Goal: Information Seeking & Learning: Compare options

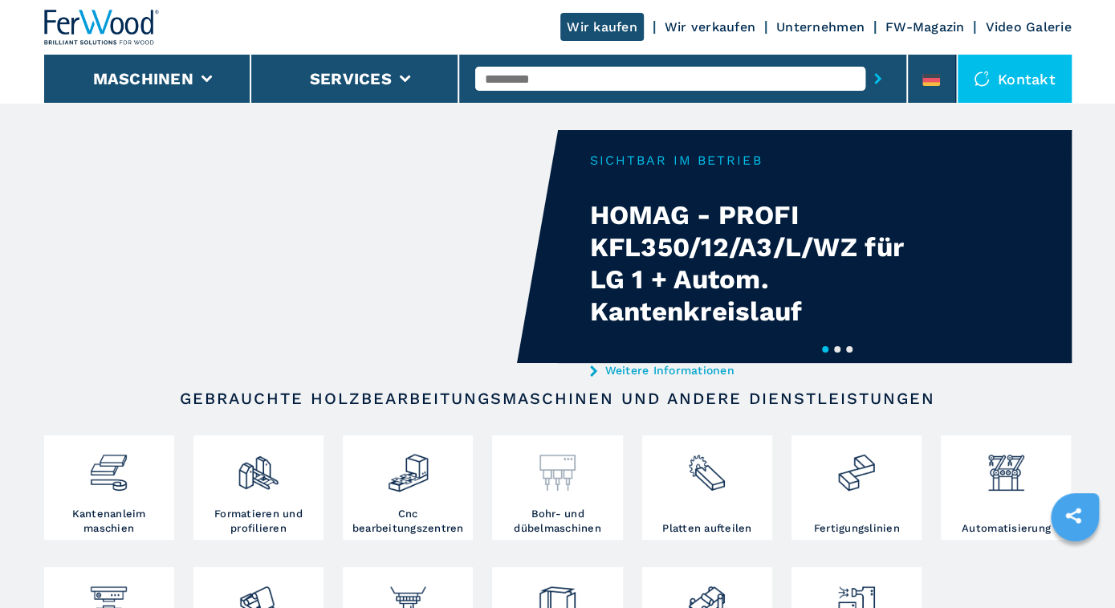
click at [566, 515] on h3 "Bohr- und dübelmaschinen" at bounding box center [557, 521] width 122 height 29
click at [551, 471] on img at bounding box center [557, 466] width 43 height 55
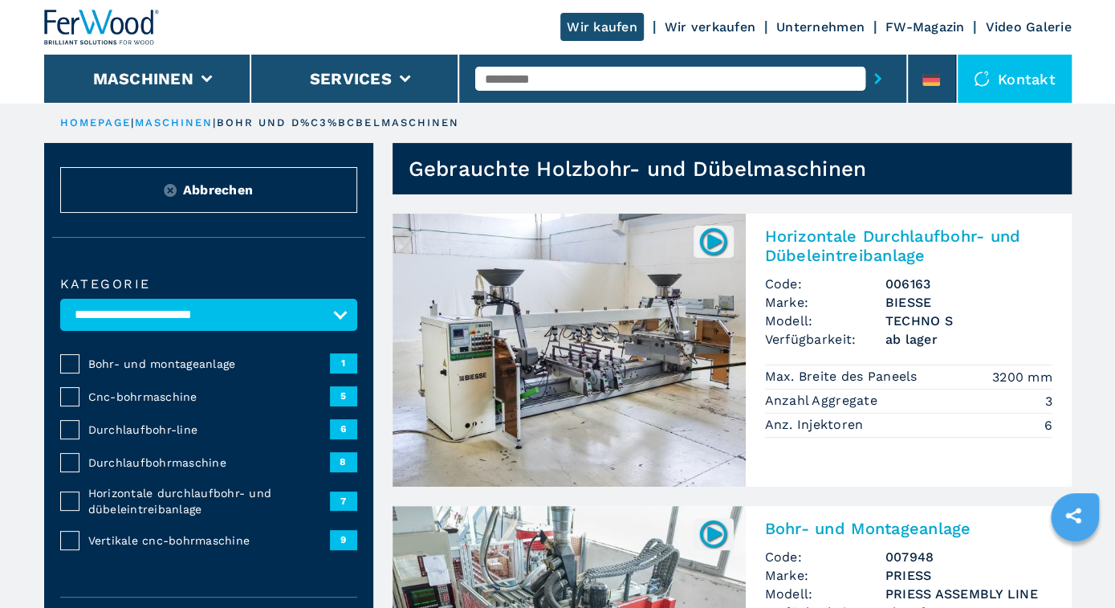
click at [136, 460] on span "Durchlaufbohrmaschine" at bounding box center [209, 462] width 242 height 16
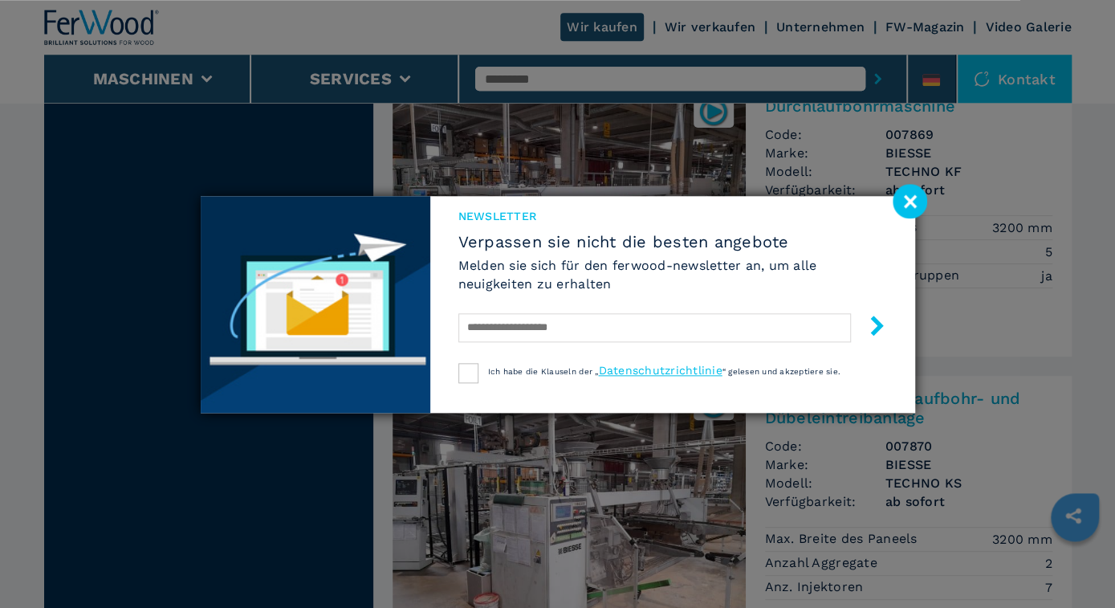
click at [906, 206] on image at bounding box center [910, 201] width 35 height 35
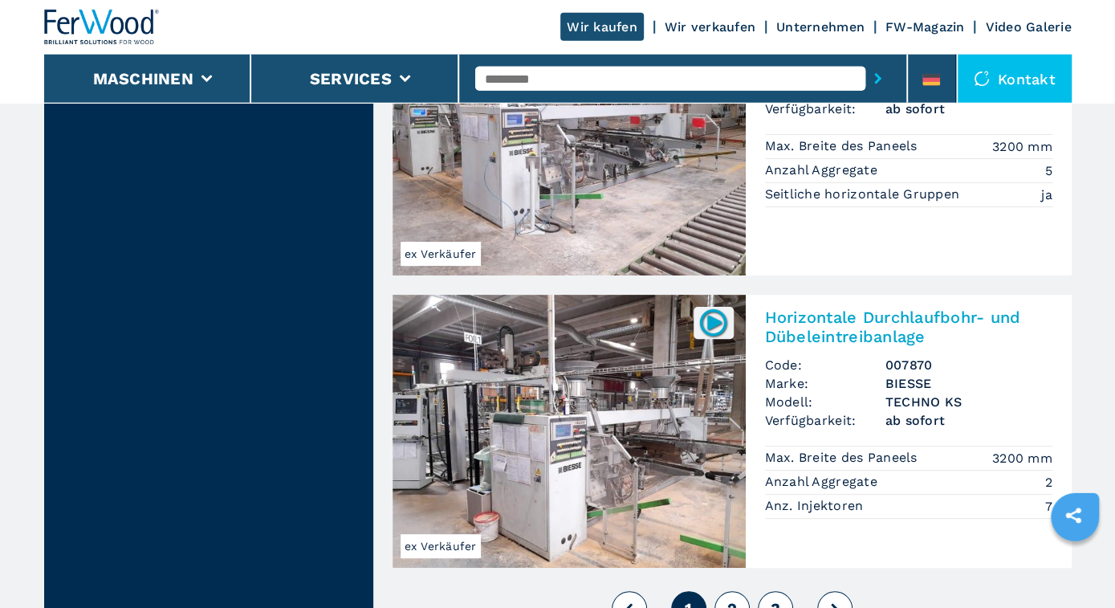
scroll to position [3449, 0]
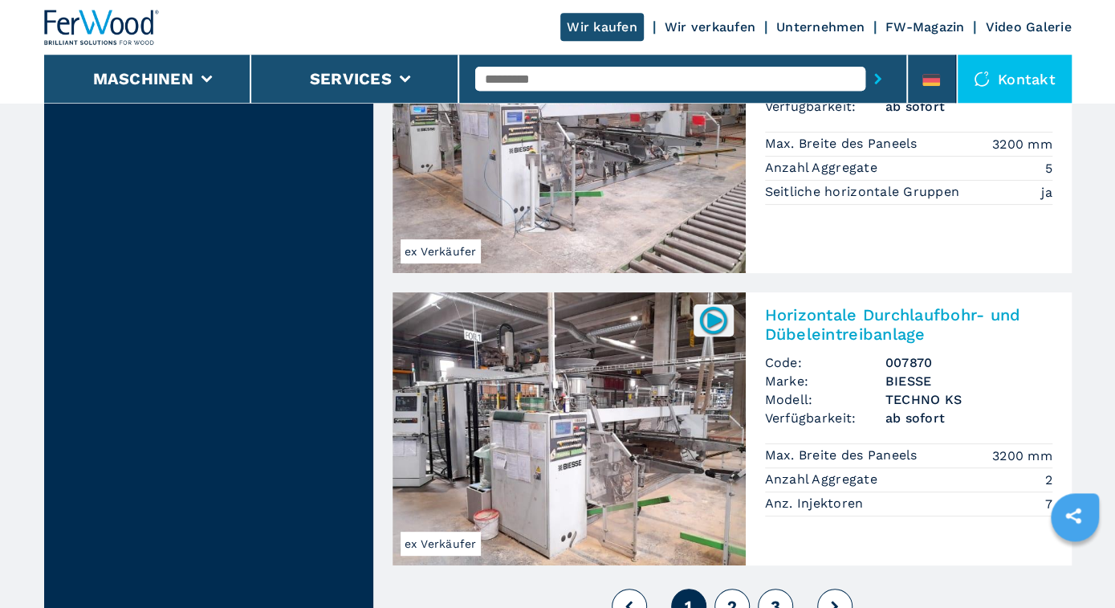
click at [515, 77] on input "text" at bounding box center [670, 79] width 390 height 24
click at [735, 596] on span "2" at bounding box center [731, 605] width 10 height 19
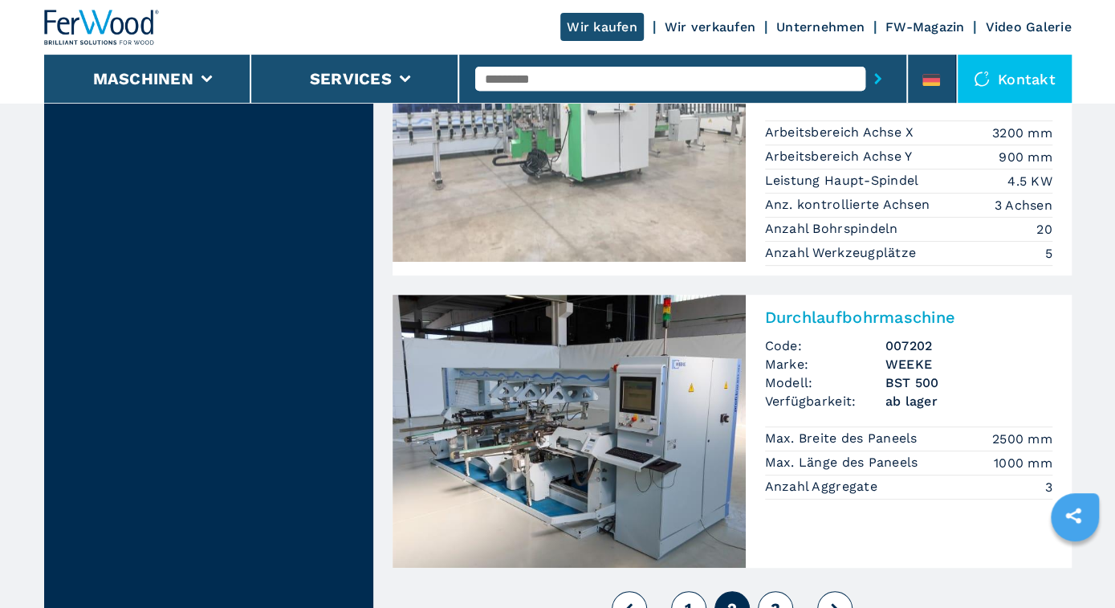
scroll to position [3506, 0]
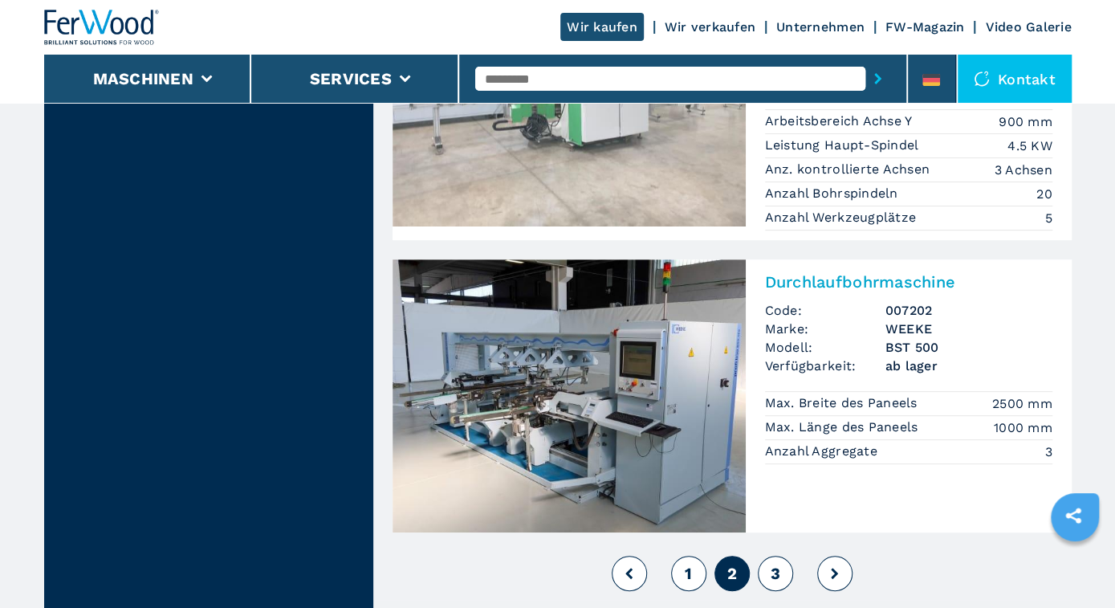
click at [778, 564] on span "3" at bounding box center [775, 573] width 10 height 19
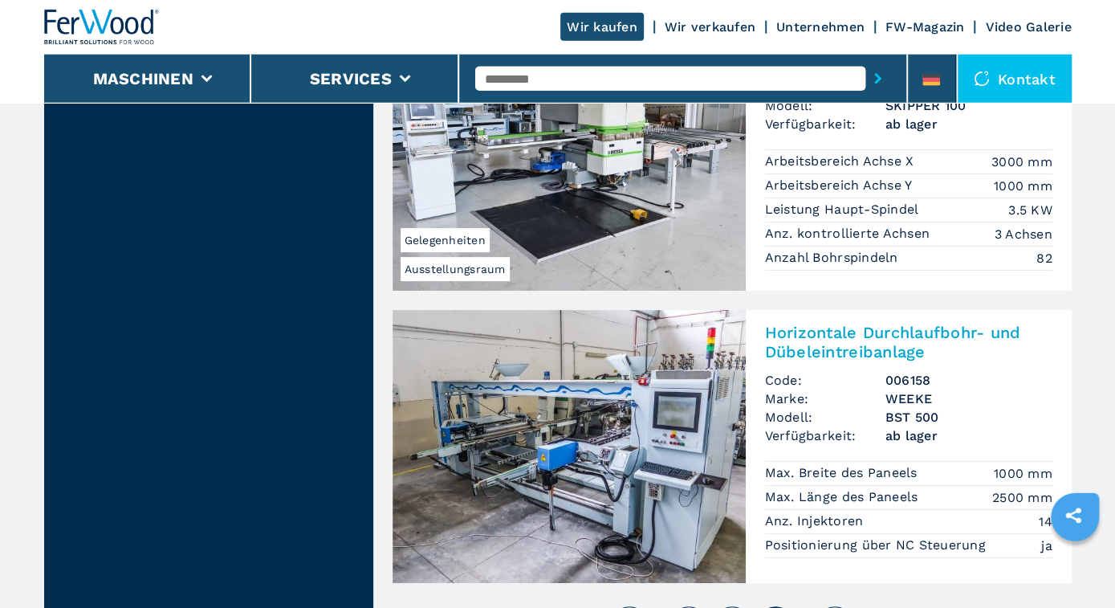
scroll to position [3423, 0]
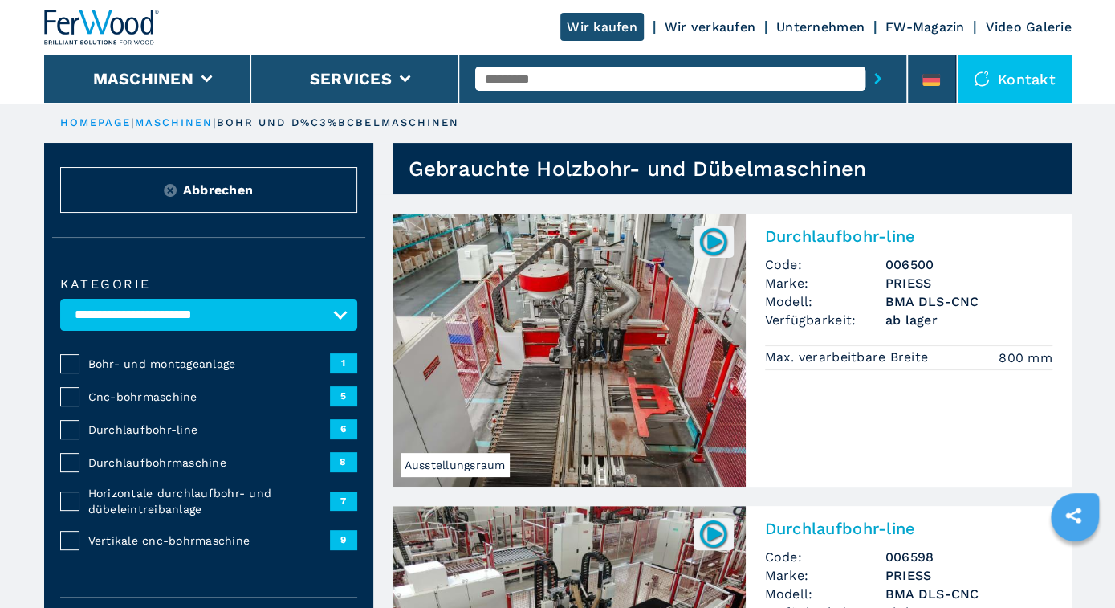
click at [129, 423] on span "Durchlaufbohr-line" at bounding box center [209, 429] width 242 height 16
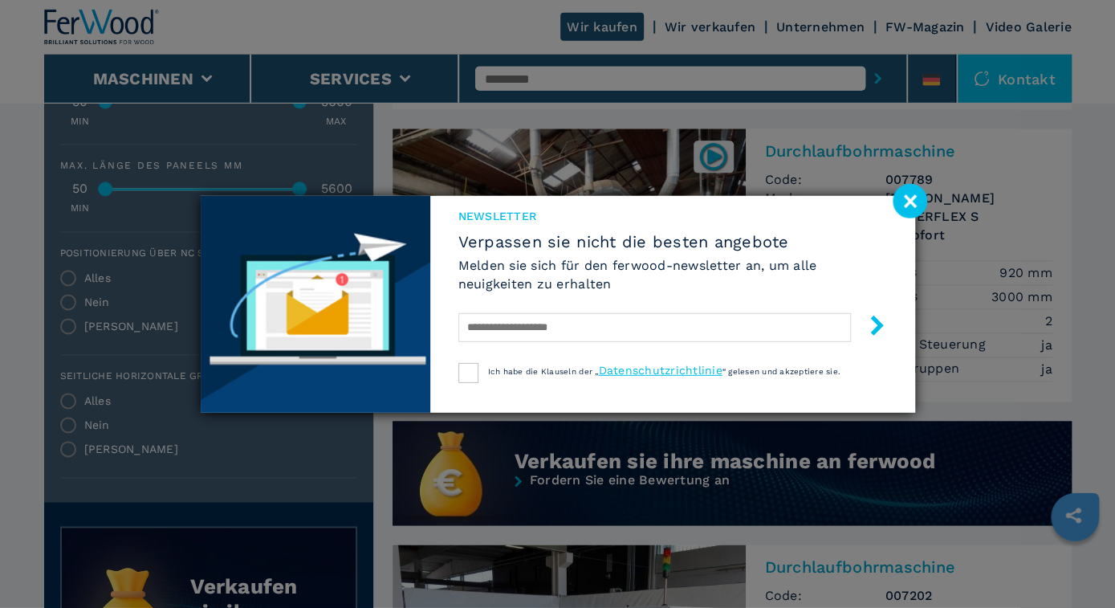
scroll to position [1005, 0]
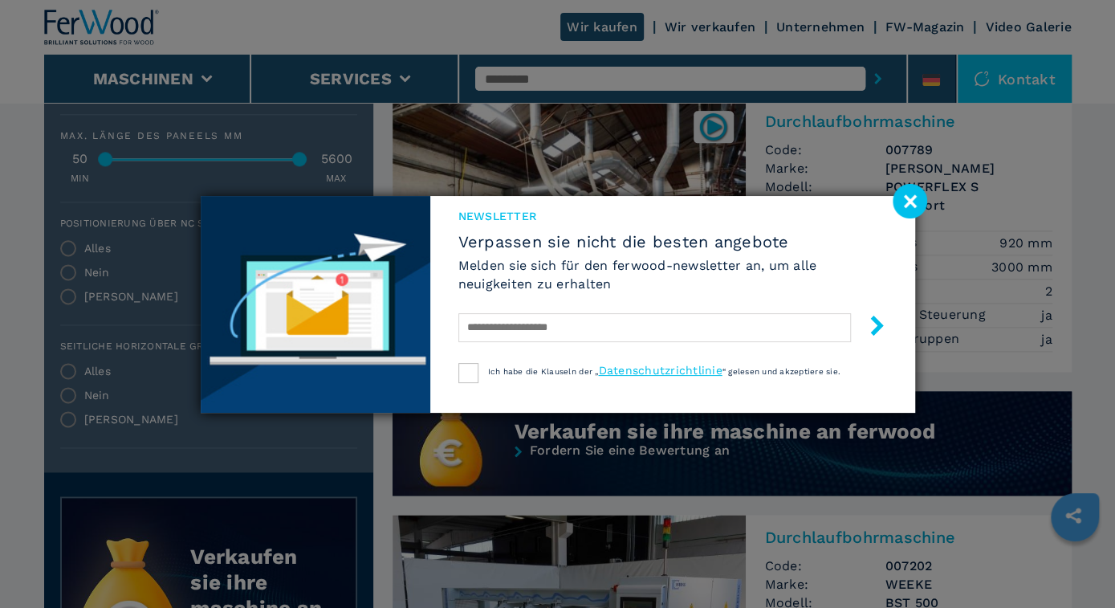
click at [908, 203] on image at bounding box center [910, 201] width 35 height 35
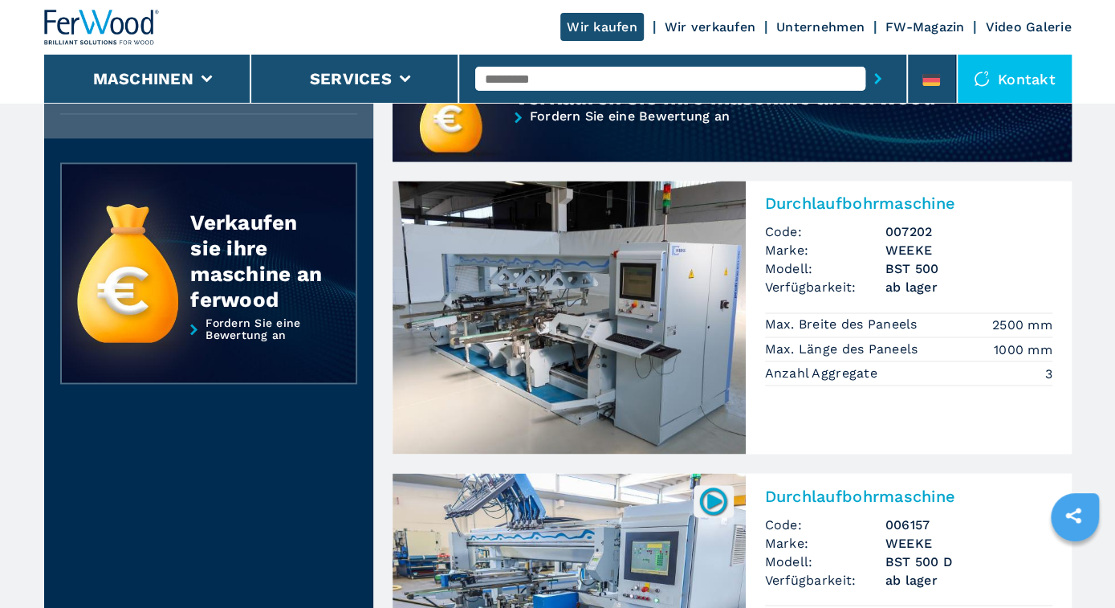
scroll to position [1256, 0]
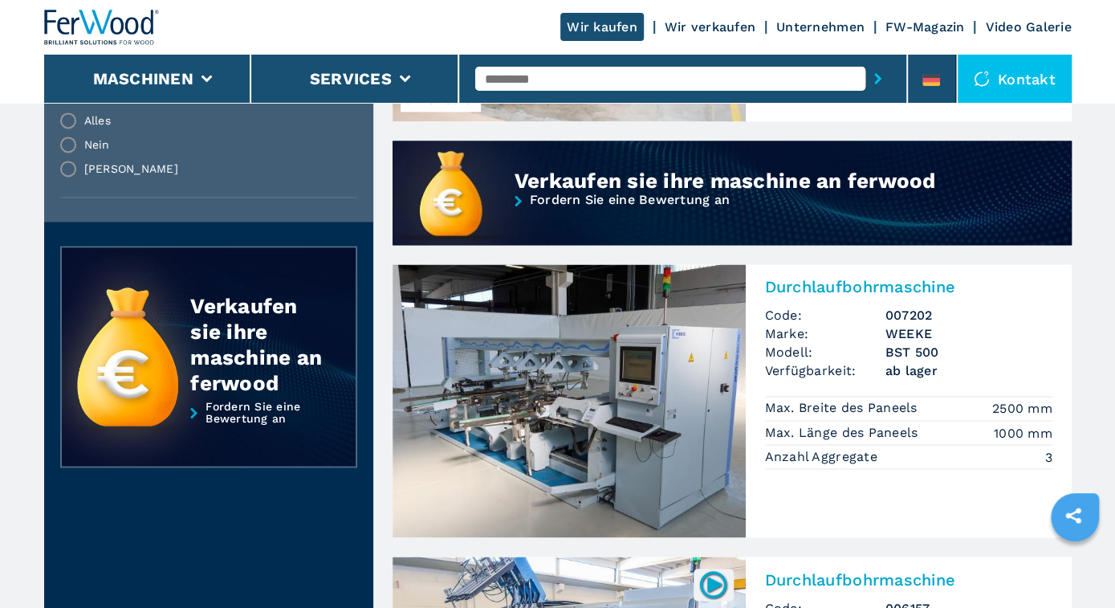
click at [674, 390] on img at bounding box center [569, 400] width 353 height 273
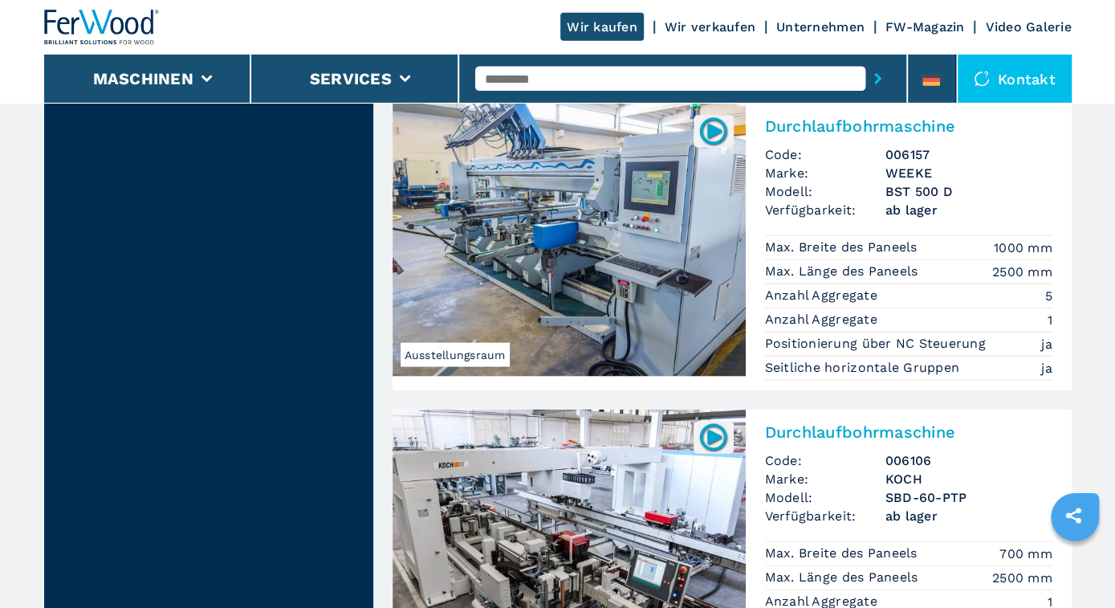
scroll to position [1670, 0]
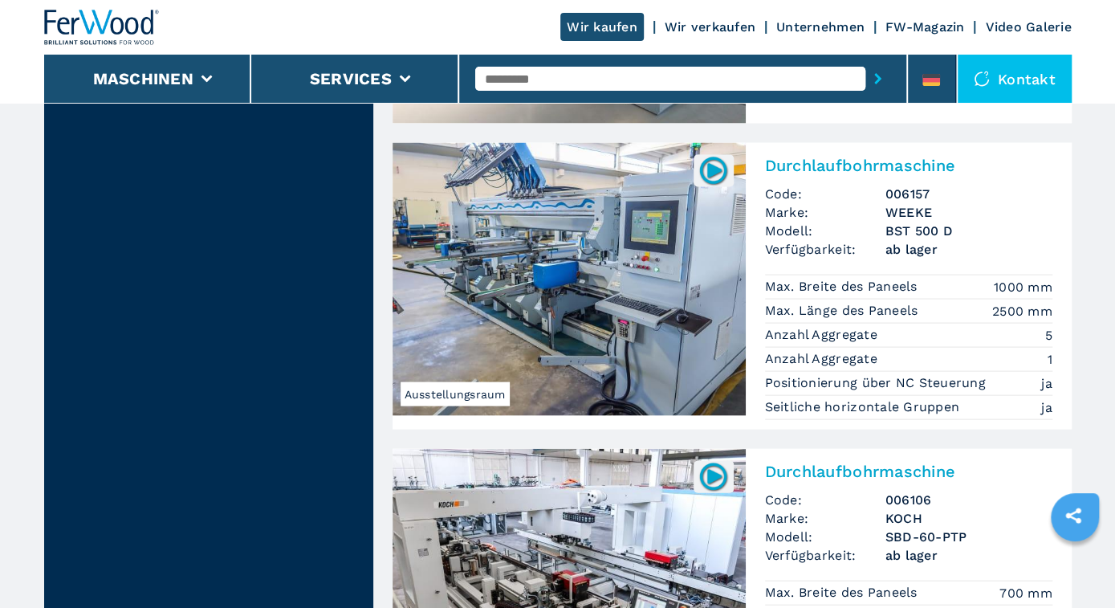
click at [547, 321] on img at bounding box center [569, 278] width 353 height 273
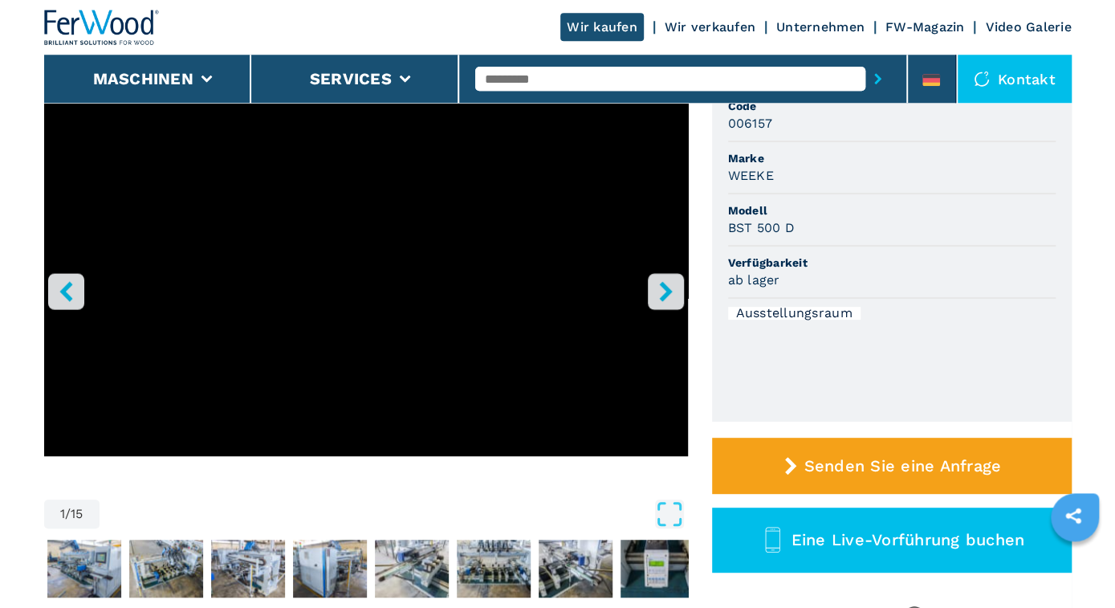
scroll to position [167, 0]
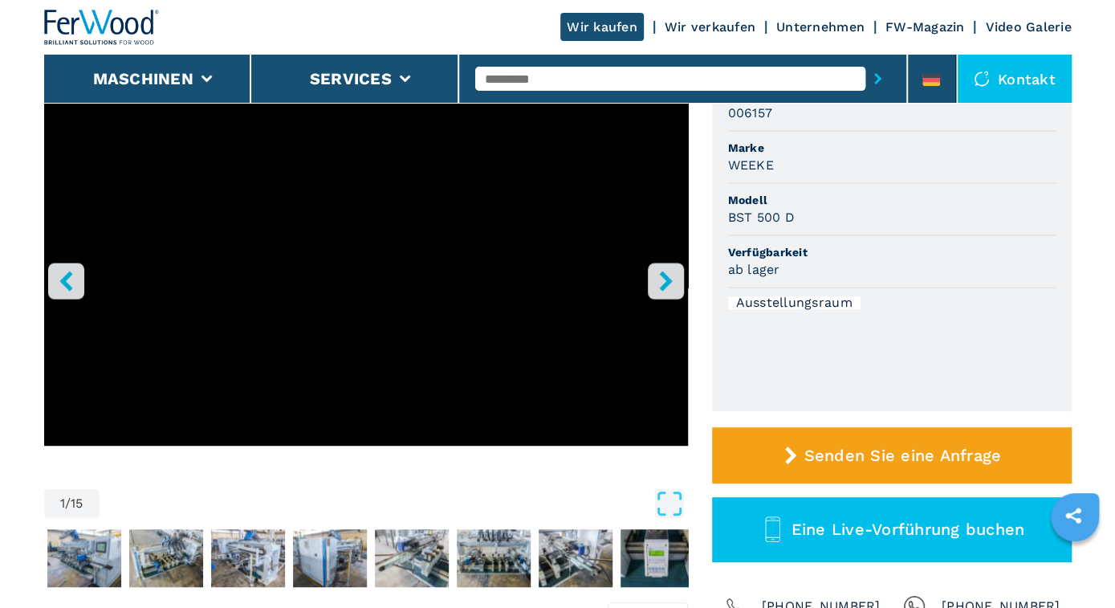
click at [667, 277] on icon "right-button" at bounding box center [665, 281] width 13 height 20
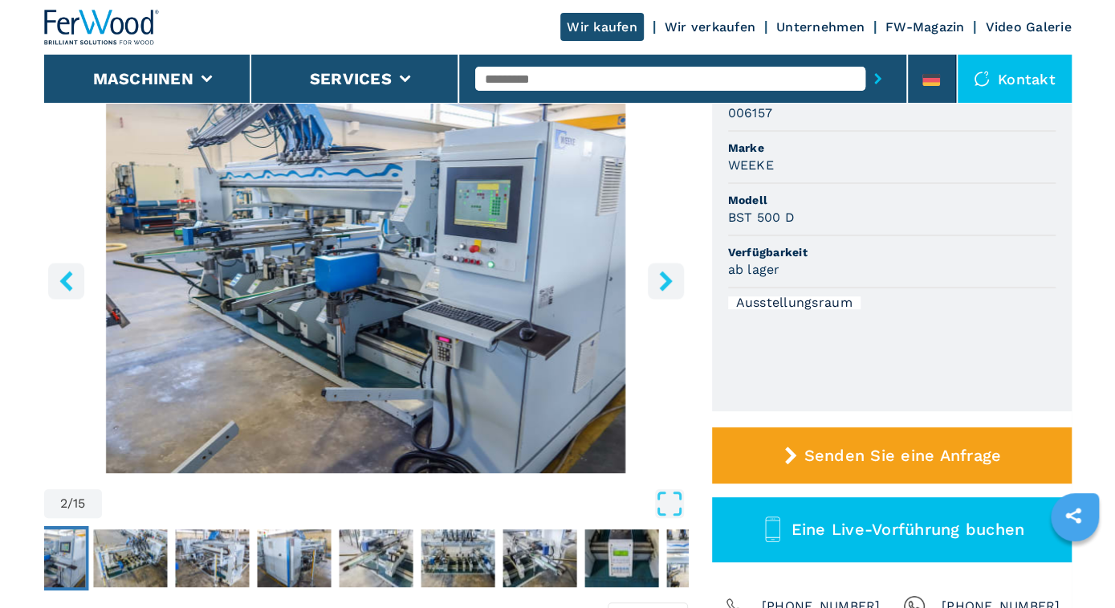
click at [667, 277] on icon "right-button" at bounding box center [665, 281] width 13 height 20
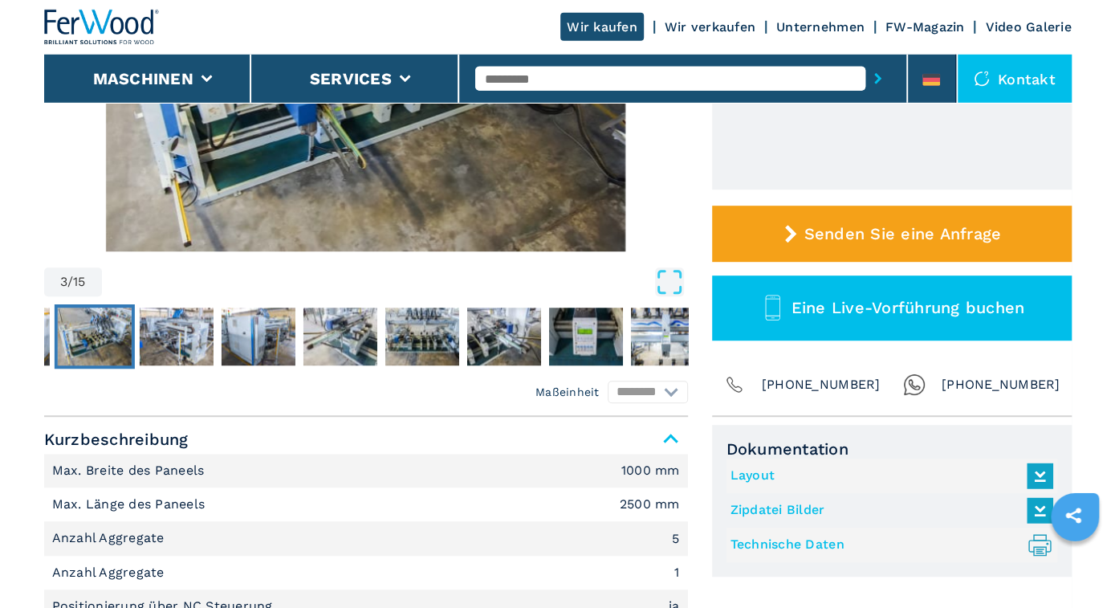
scroll to position [501, 0]
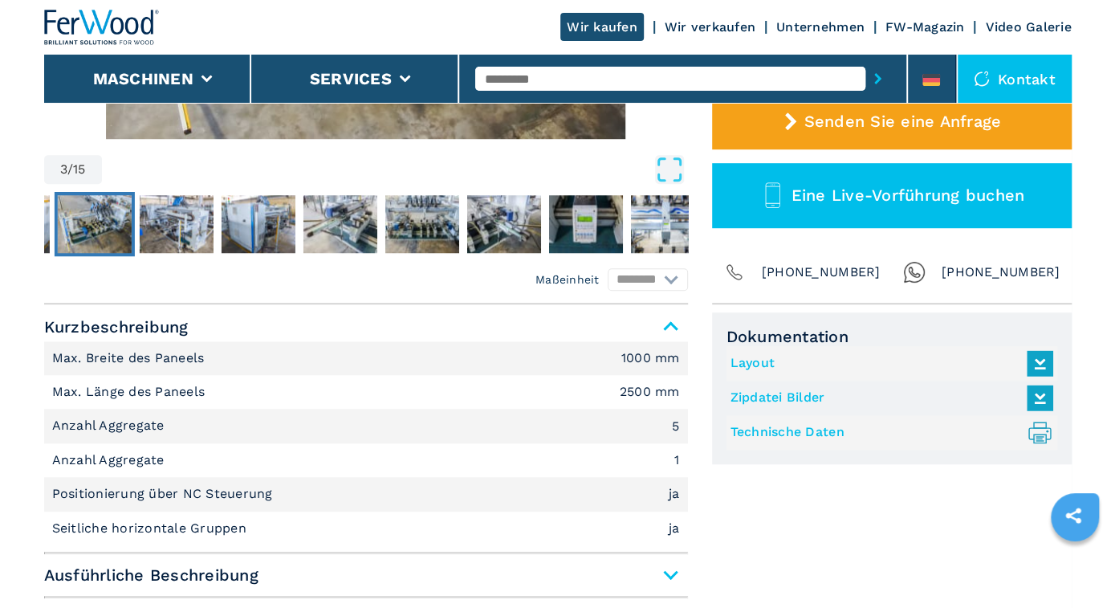
click at [748, 360] on link "Layout" at bounding box center [888, 363] width 315 height 26
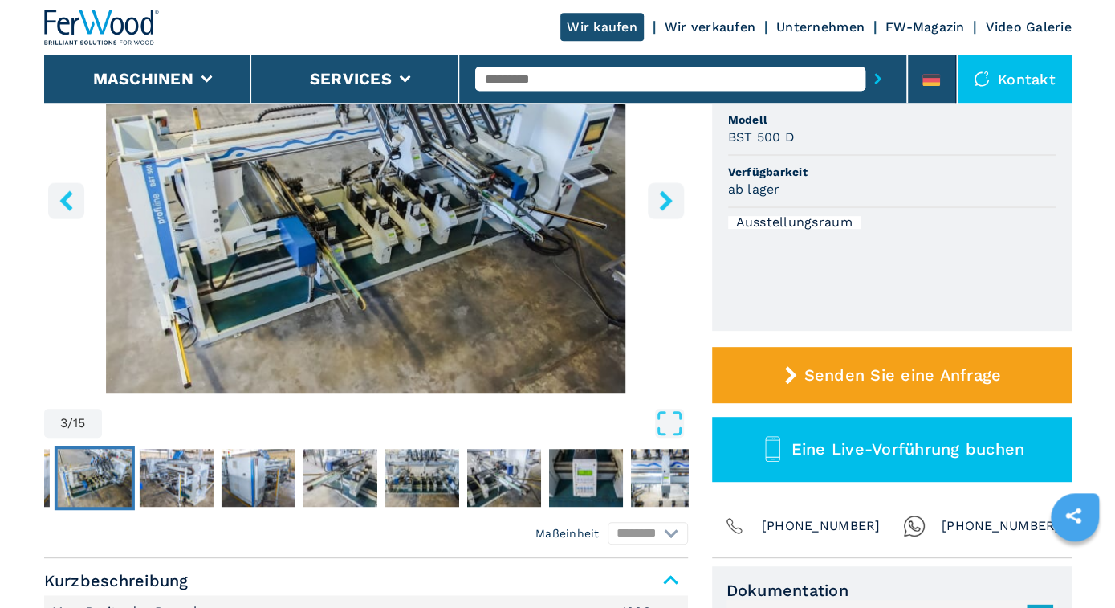
scroll to position [83, 0]
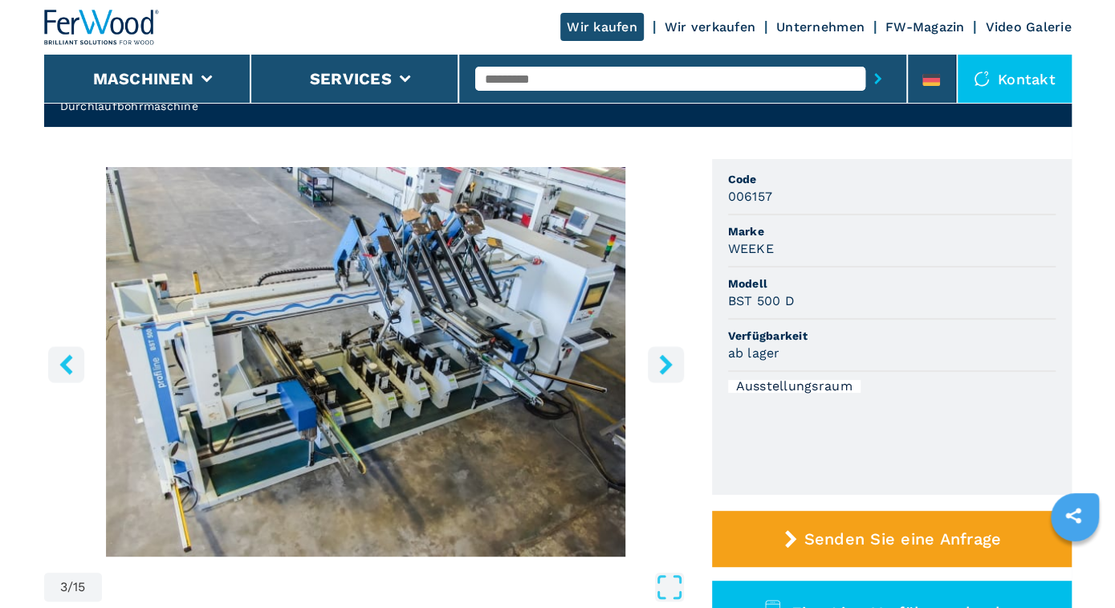
click at [670, 359] on icon "right-button" at bounding box center [666, 364] width 20 height 20
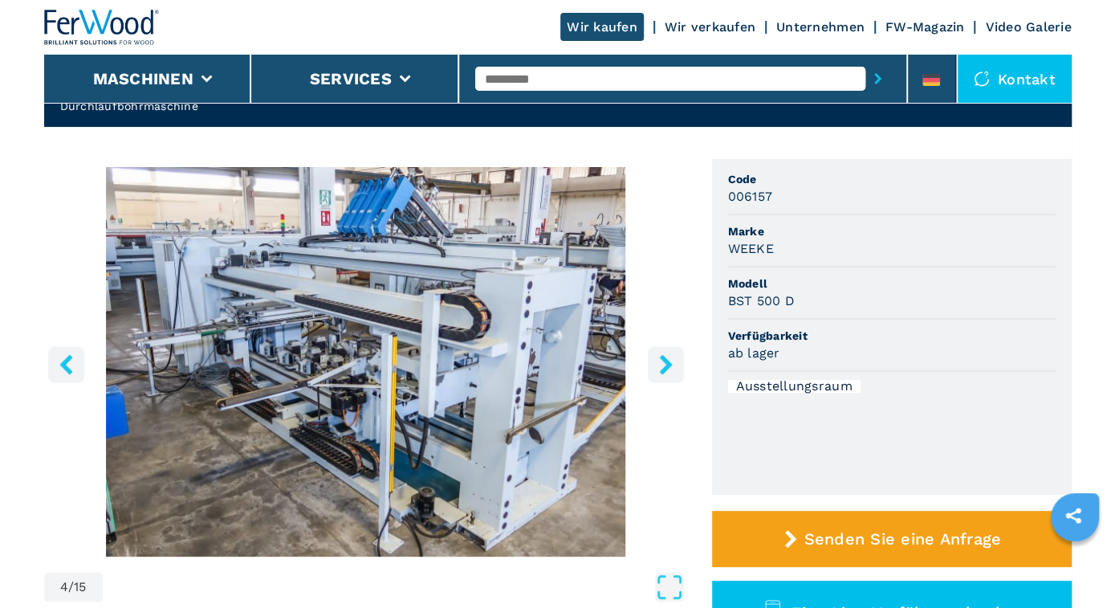
click at [670, 359] on icon "right-button" at bounding box center [666, 364] width 20 height 20
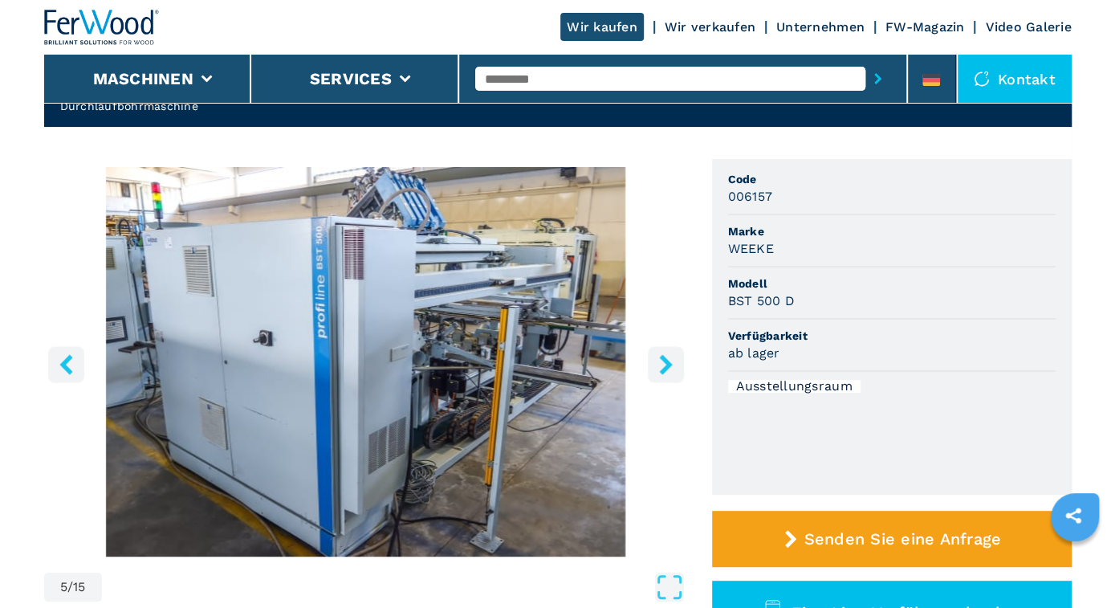
click at [670, 359] on icon "right-button" at bounding box center [666, 364] width 20 height 20
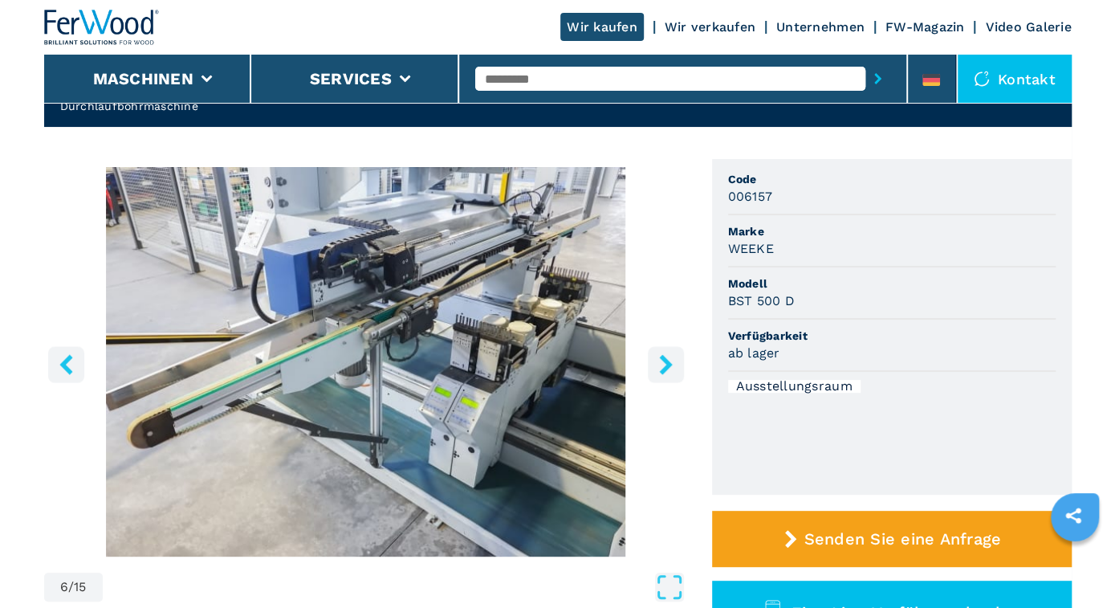
click at [670, 359] on icon "right-button" at bounding box center [666, 364] width 20 height 20
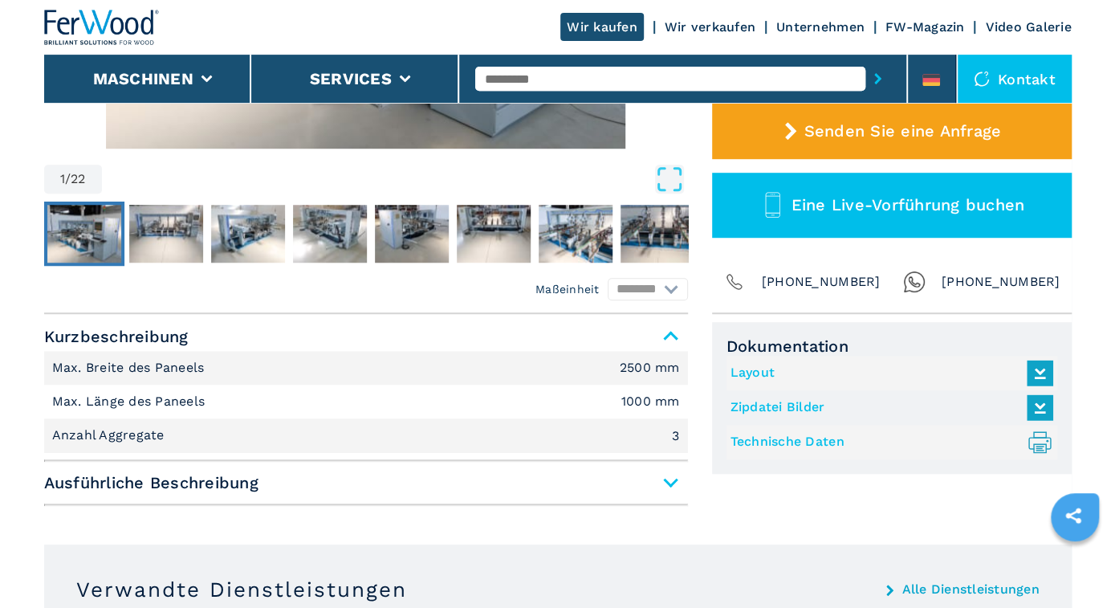
scroll to position [501, 0]
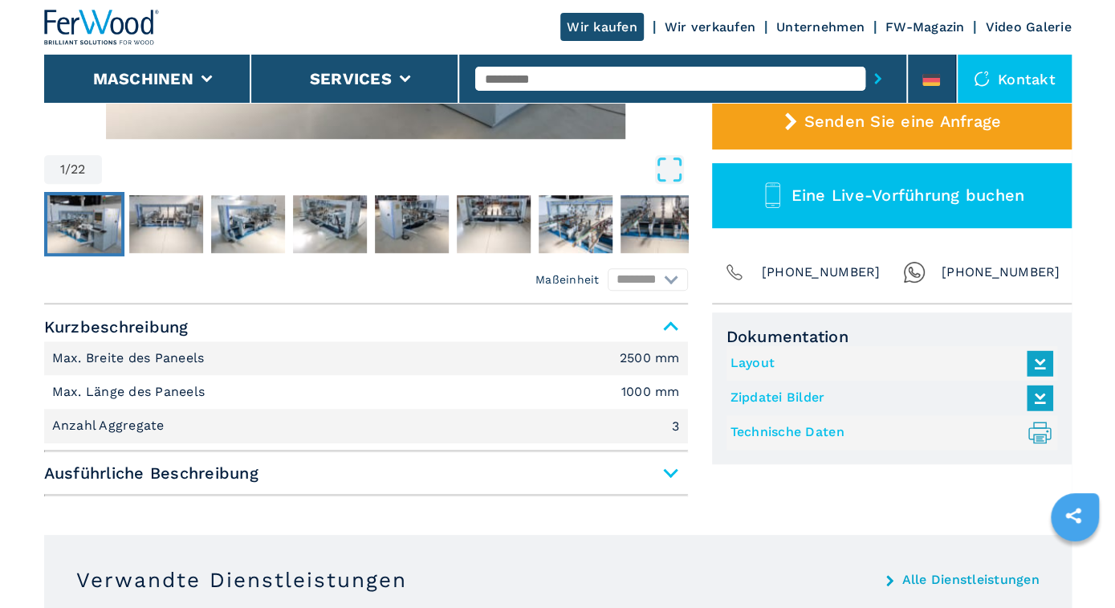
click at [758, 363] on link "Layout" at bounding box center [888, 363] width 315 height 26
click at [670, 468] on span "Ausführliche Beschreibung" at bounding box center [366, 472] width 644 height 29
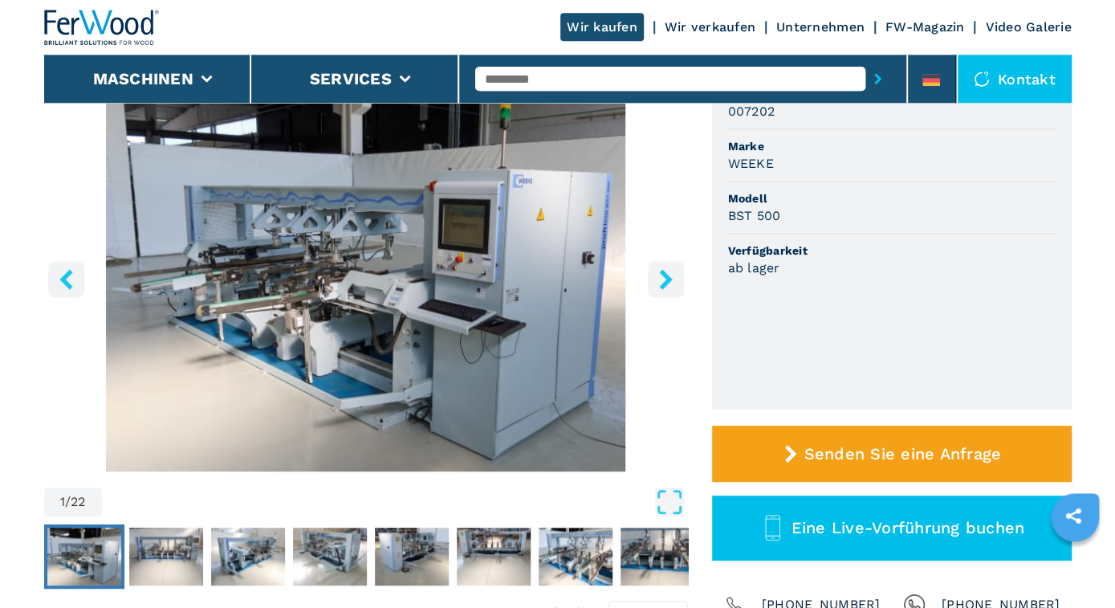
scroll to position [167, 0]
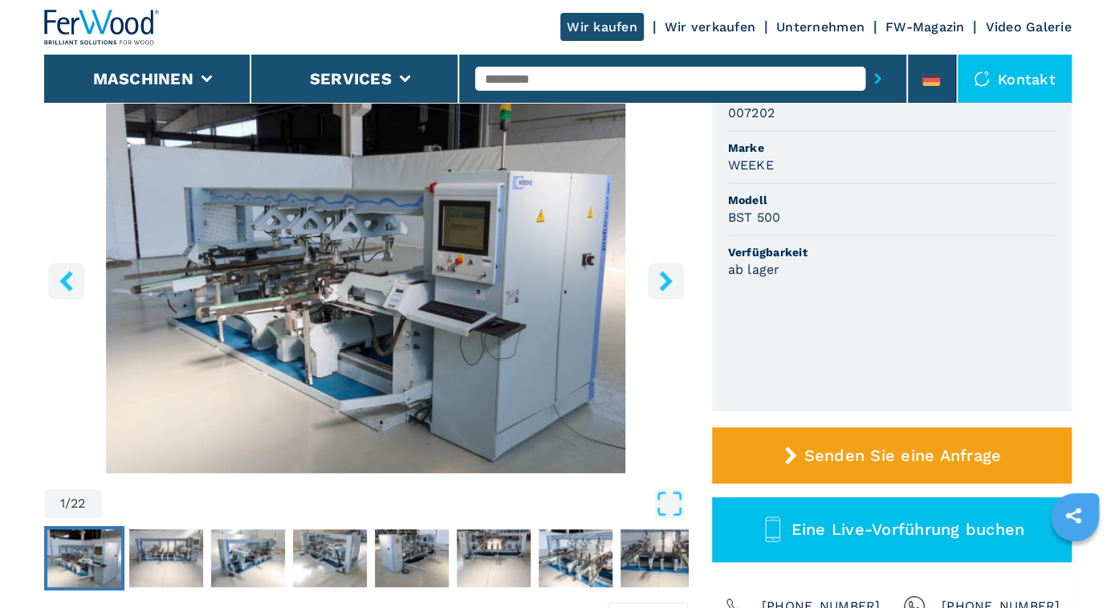
click at [659, 276] on icon "right-button" at bounding box center [666, 281] width 20 height 20
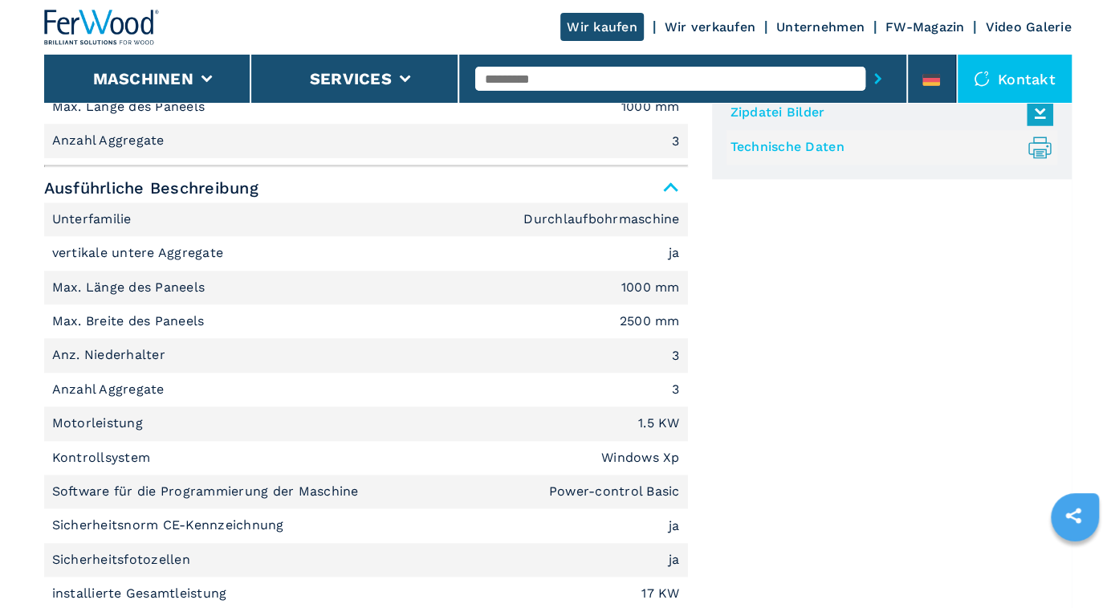
scroll to position [751, 0]
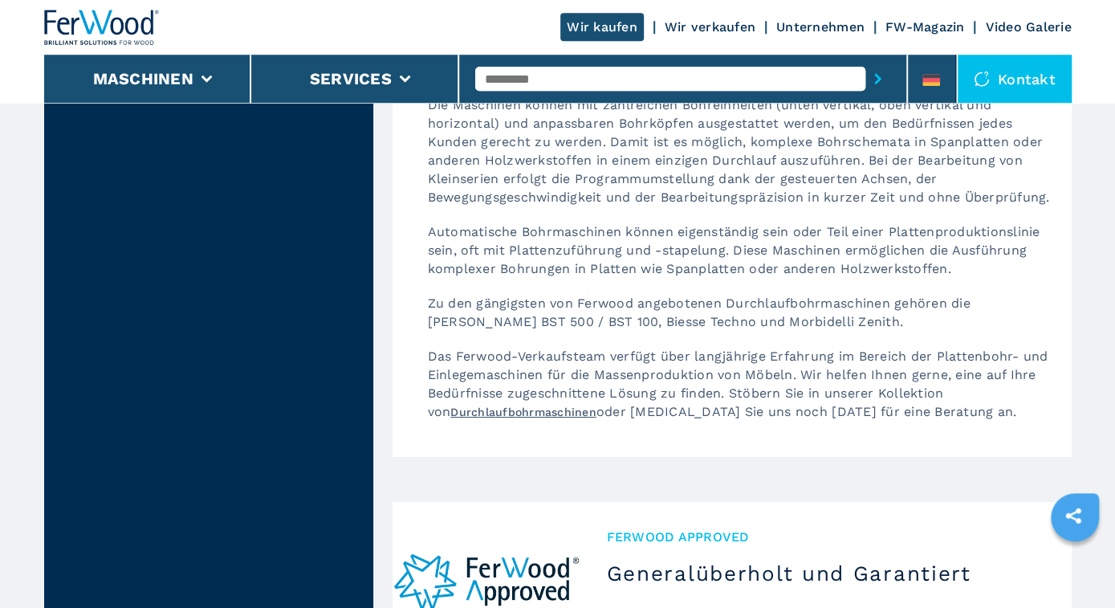
scroll to position [2848, 0]
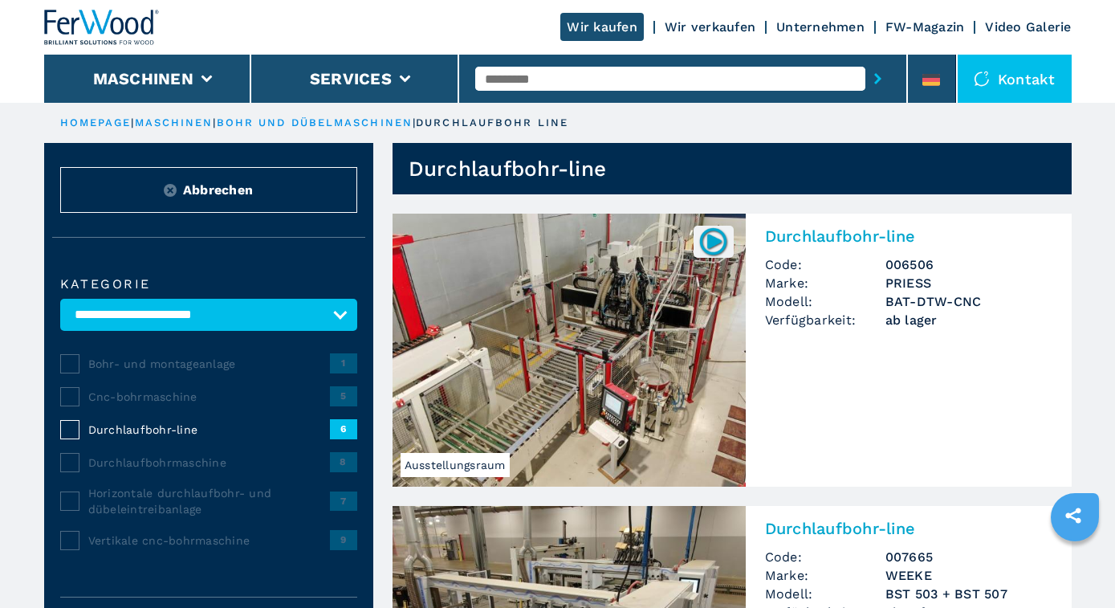
scroll to position [334, 0]
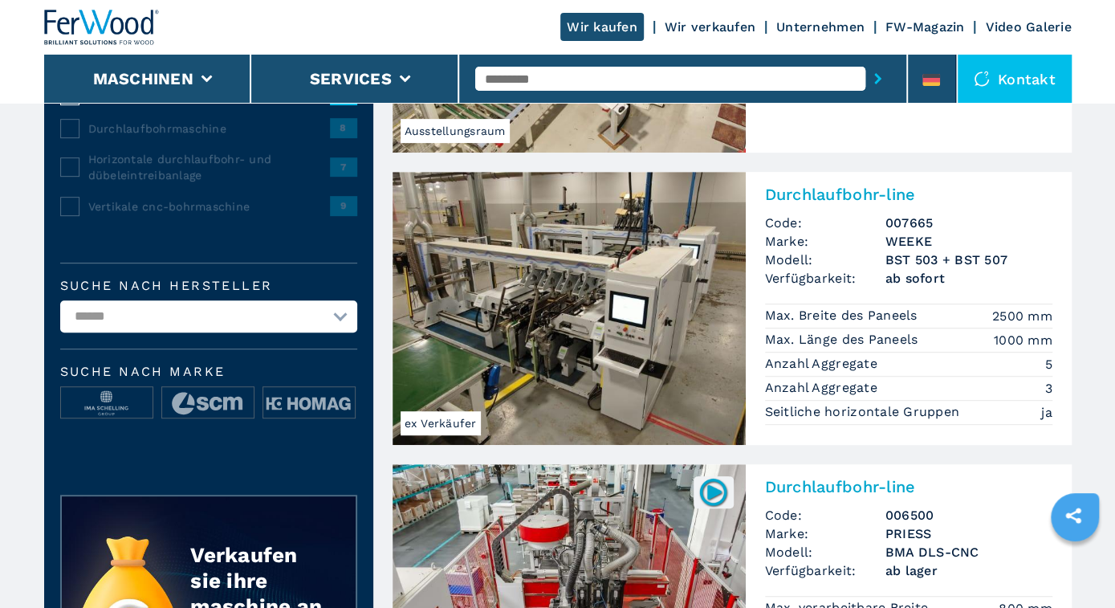
click at [642, 340] on img at bounding box center [569, 308] width 353 height 273
click at [608, 347] on img at bounding box center [569, 308] width 353 height 273
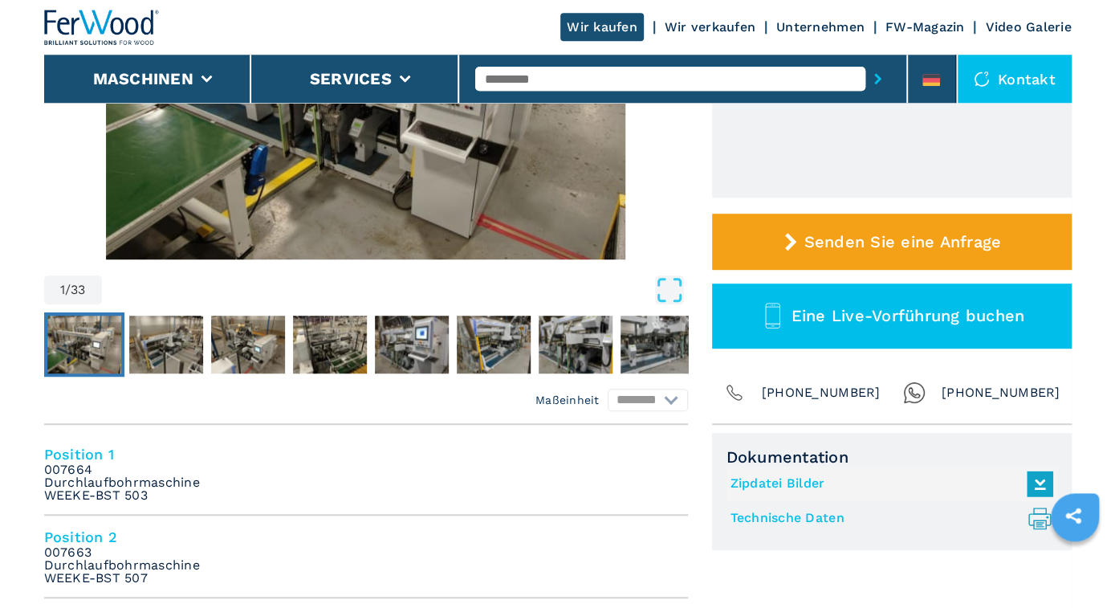
scroll to position [417, 0]
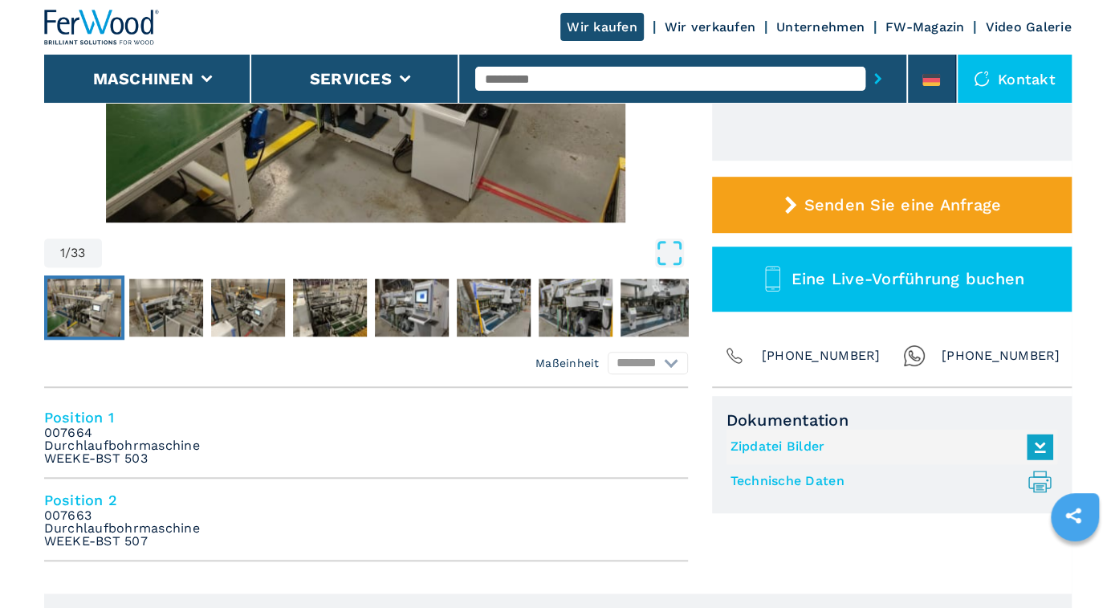
click at [760, 479] on link "Technische Daten .prefix__st0{stroke-linecap:round;stroke-linejoin:round}.prefi…" at bounding box center [888, 481] width 315 height 26
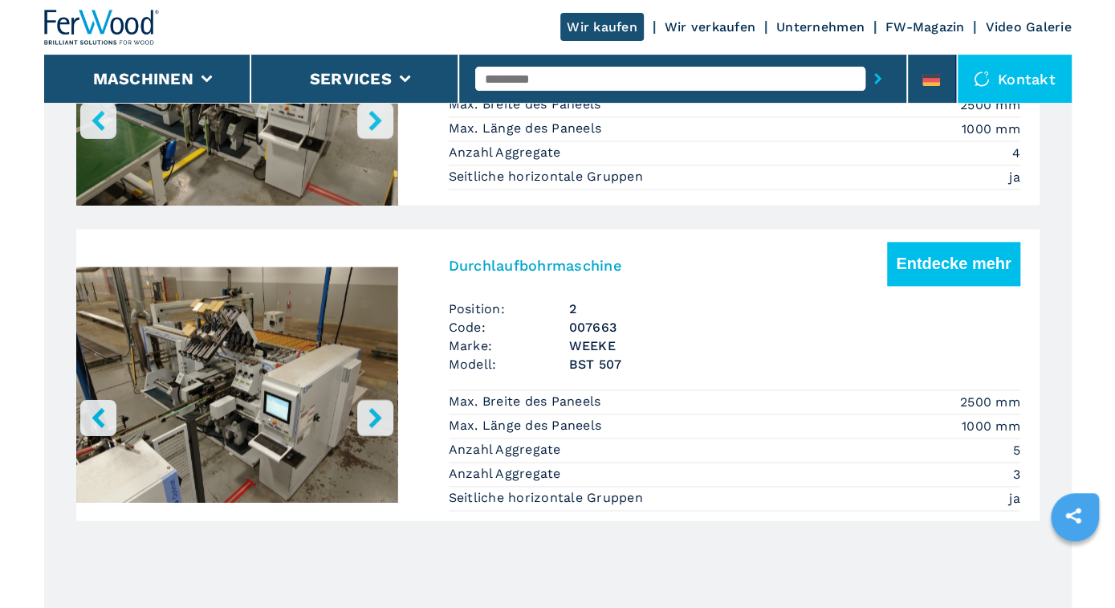
scroll to position [1085, 0]
